Goal: Task Accomplishment & Management: Manage account settings

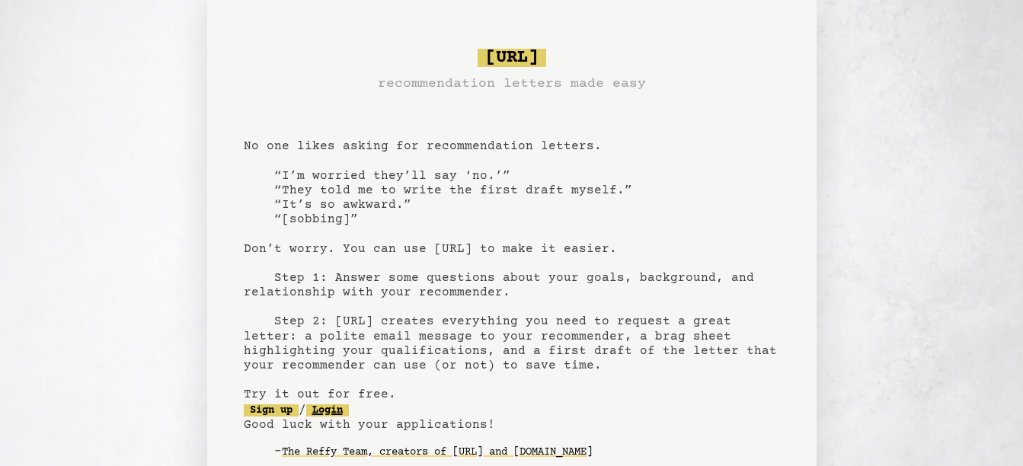
click at [349, 412] on link "Login" at bounding box center [327, 411] width 43 height 12
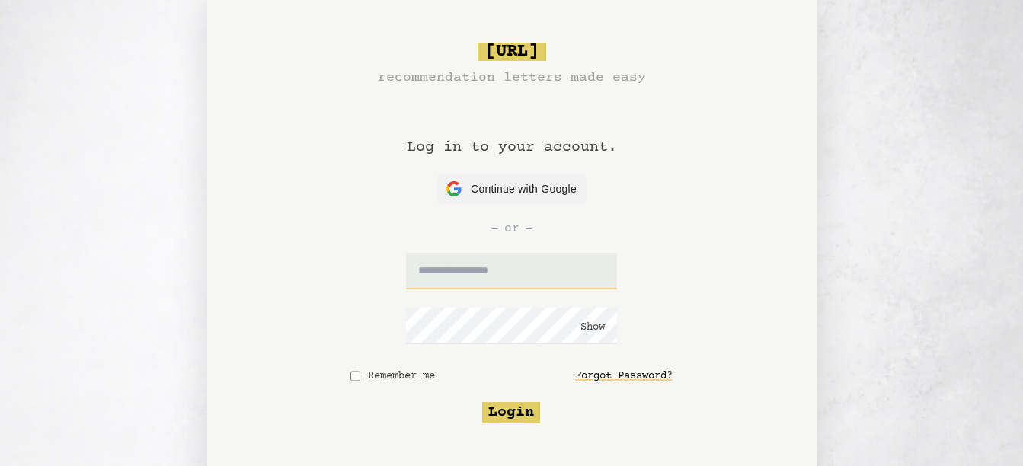
click at [552, 271] on input "text" at bounding box center [511, 271] width 211 height 37
type input "**********"
click button "Show" at bounding box center [593, 327] width 24 height 15
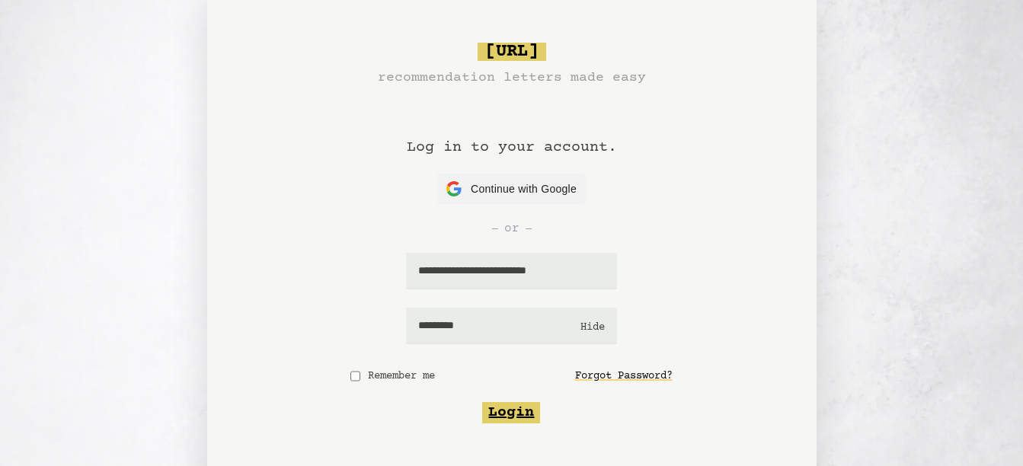
click at [522, 409] on button "Login" at bounding box center [511, 412] width 58 height 21
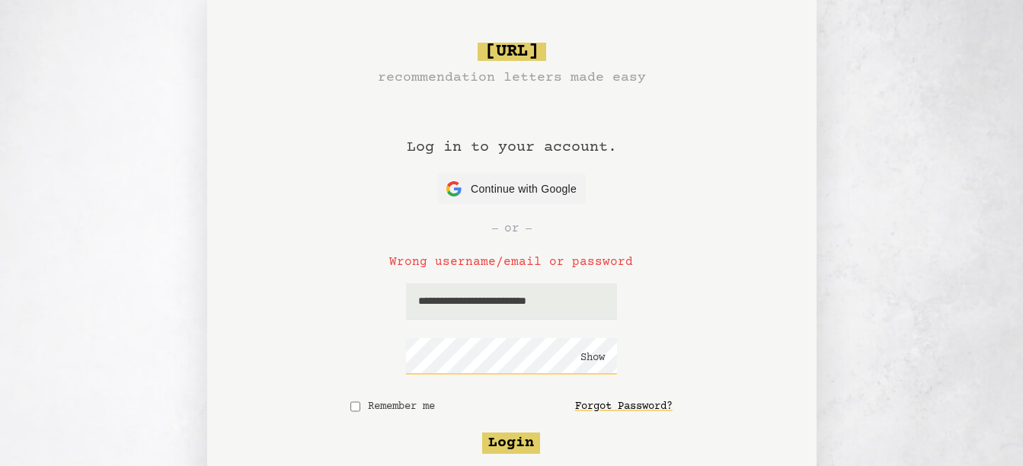
click button "Show" at bounding box center [593, 358] width 24 height 15
click at [506, 445] on button "Login" at bounding box center [511, 443] width 58 height 21
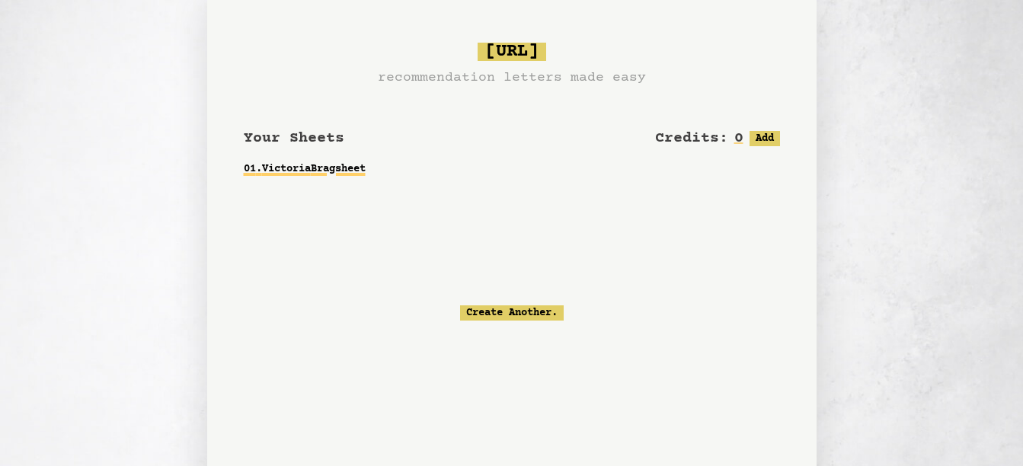
click at [310, 169] on link "01 . Victoria Bragsheet" at bounding box center [512, 168] width 536 height 27
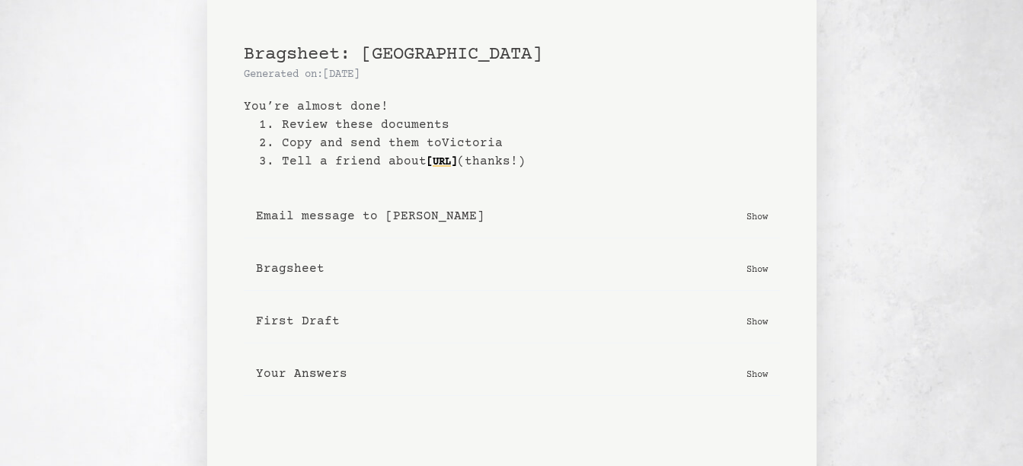
click at [755, 319] on p "Show" at bounding box center [757, 321] width 21 height 15
